Goal: Navigation & Orientation: Find specific page/section

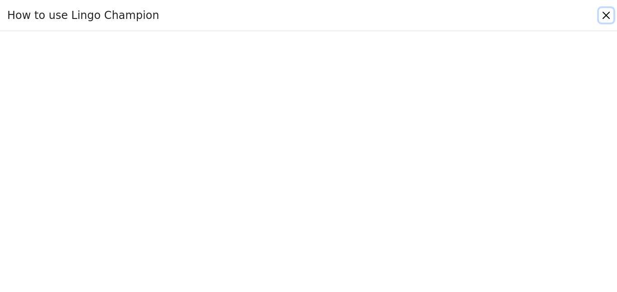
click at [606, 13] on button "Close" at bounding box center [606, 15] width 14 height 14
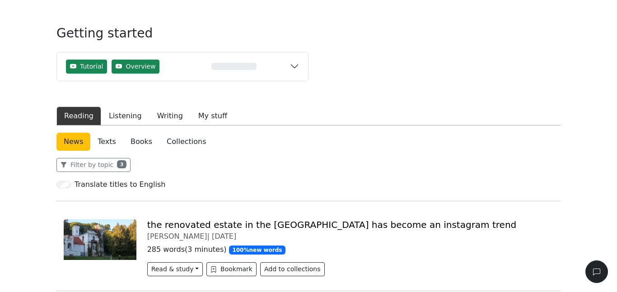
scroll to position [38, 0]
click at [167, 118] on button "Writing" at bounding box center [170, 115] width 41 height 19
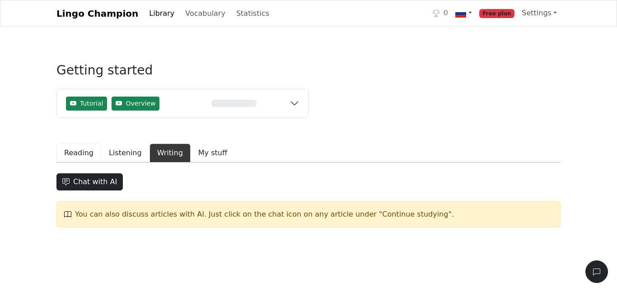
click at [63, 154] on button "Reading" at bounding box center [78, 153] width 45 height 19
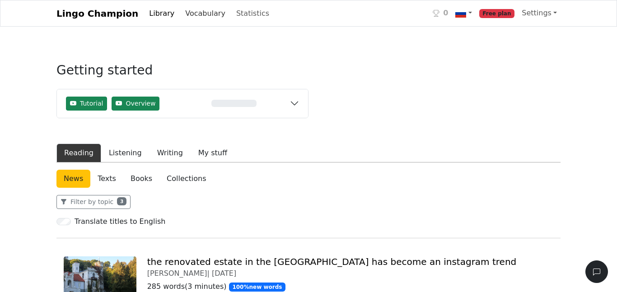
click at [203, 16] on link "Vocabulary" at bounding box center [205, 14] width 47 height 18
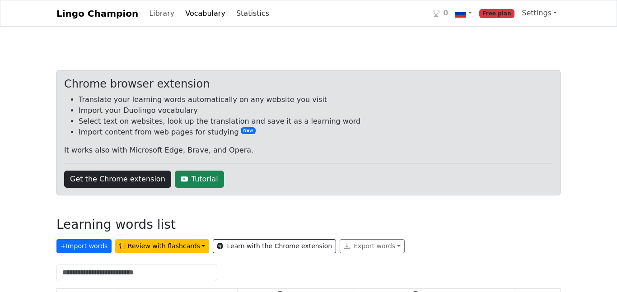
click at [234, 14] on link "Statistics" at bounding box center [253, 14] width 40 height 18
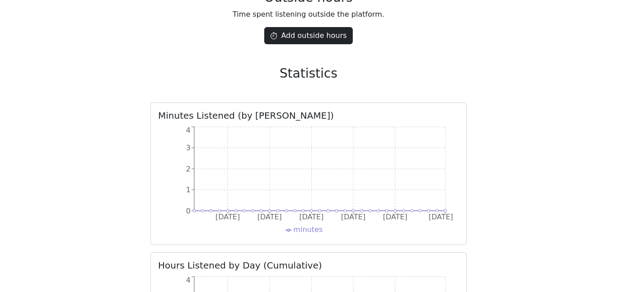
scroll to position [1824, 0]
